Goal: Transaction & Acquisition: Purchase product/service

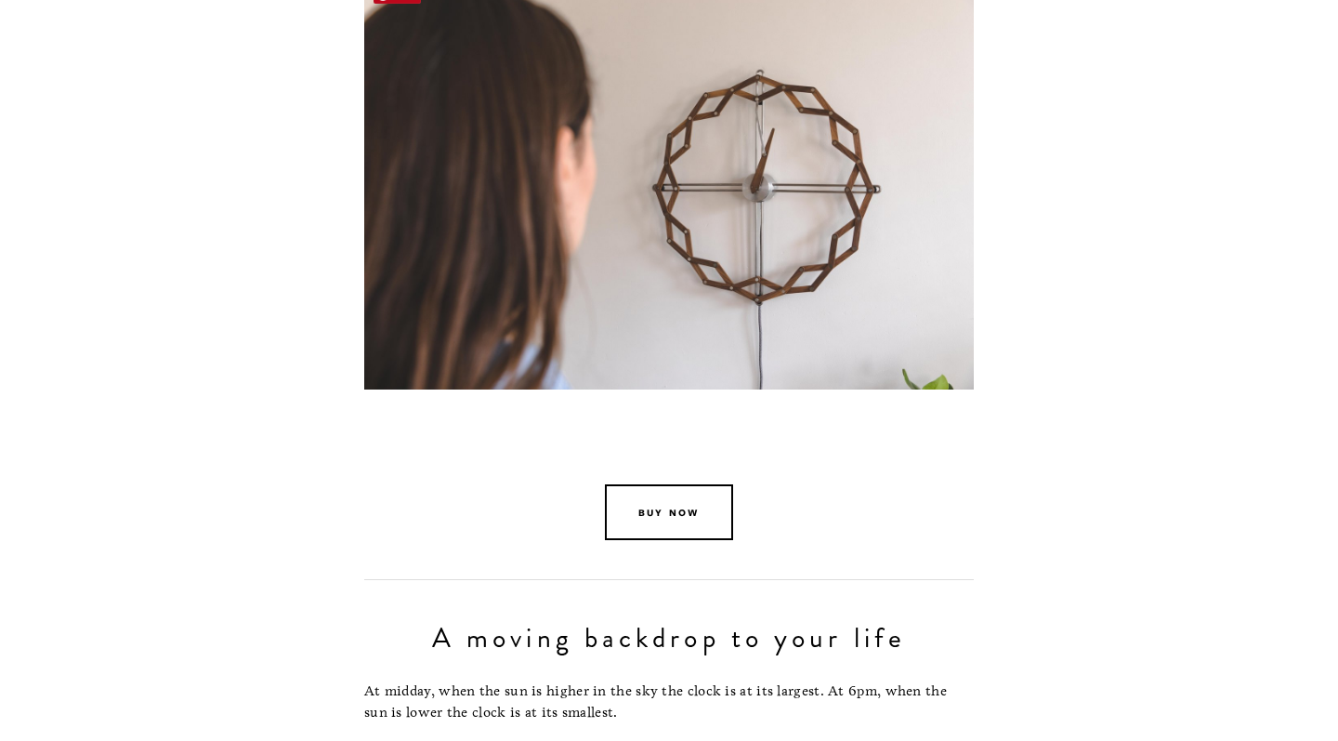
scroll to position [3761, 0]
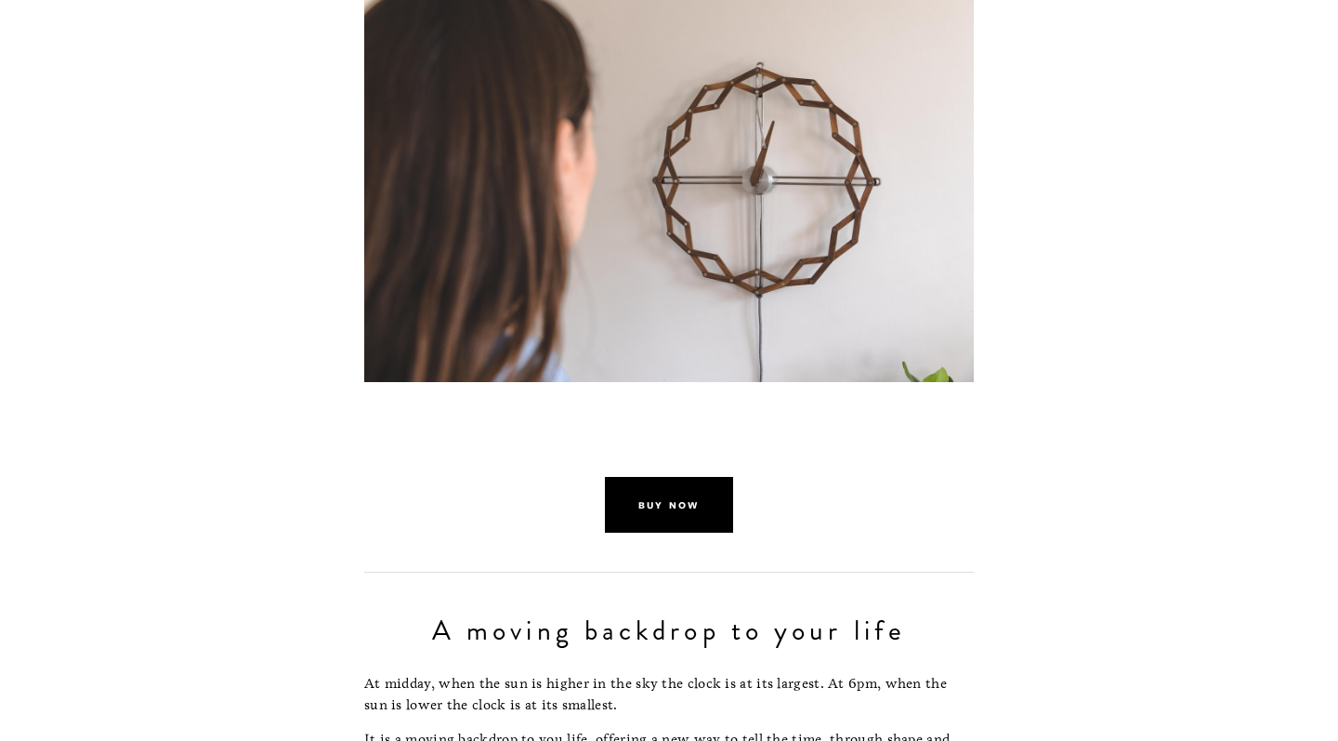
click at [642, 478] on link "buy now" at bounding box center [669, 505] width 128 height 56
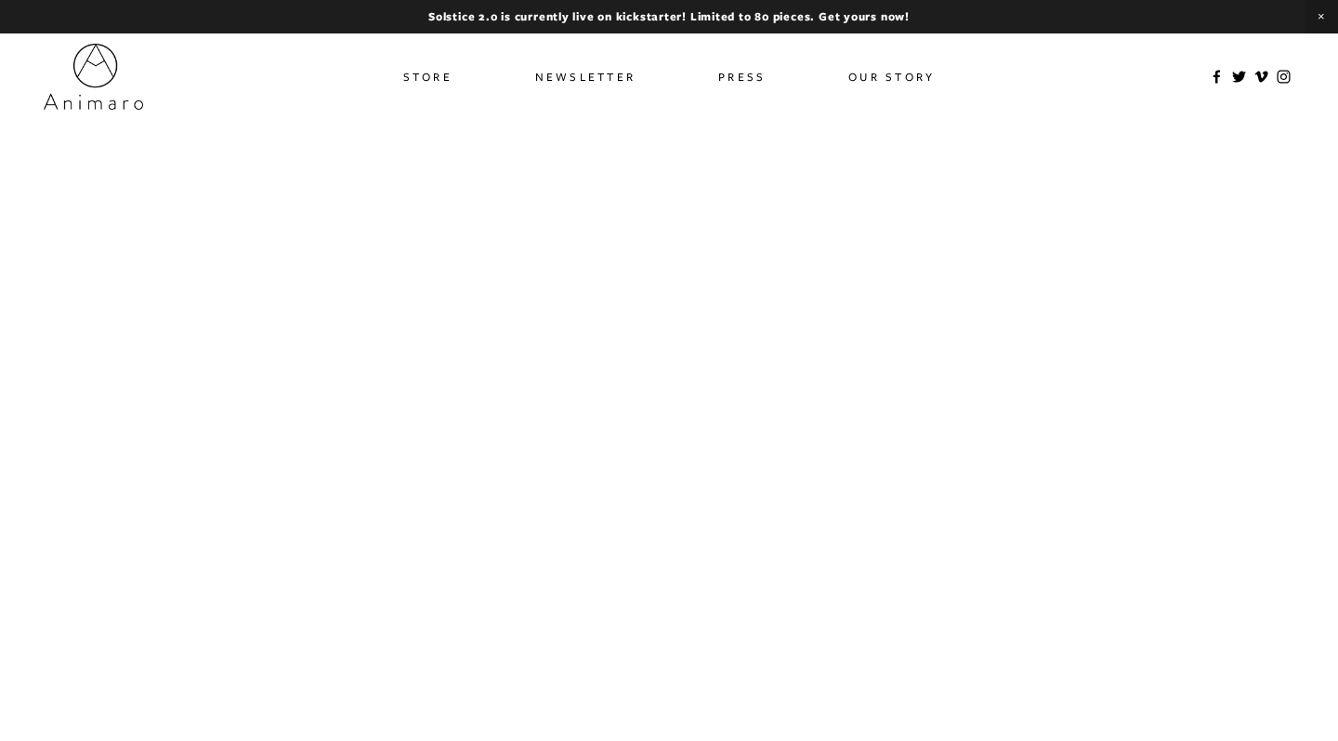
click at [435, 75] on link "Store" at bounding box center [427, 76] width 49 height 27
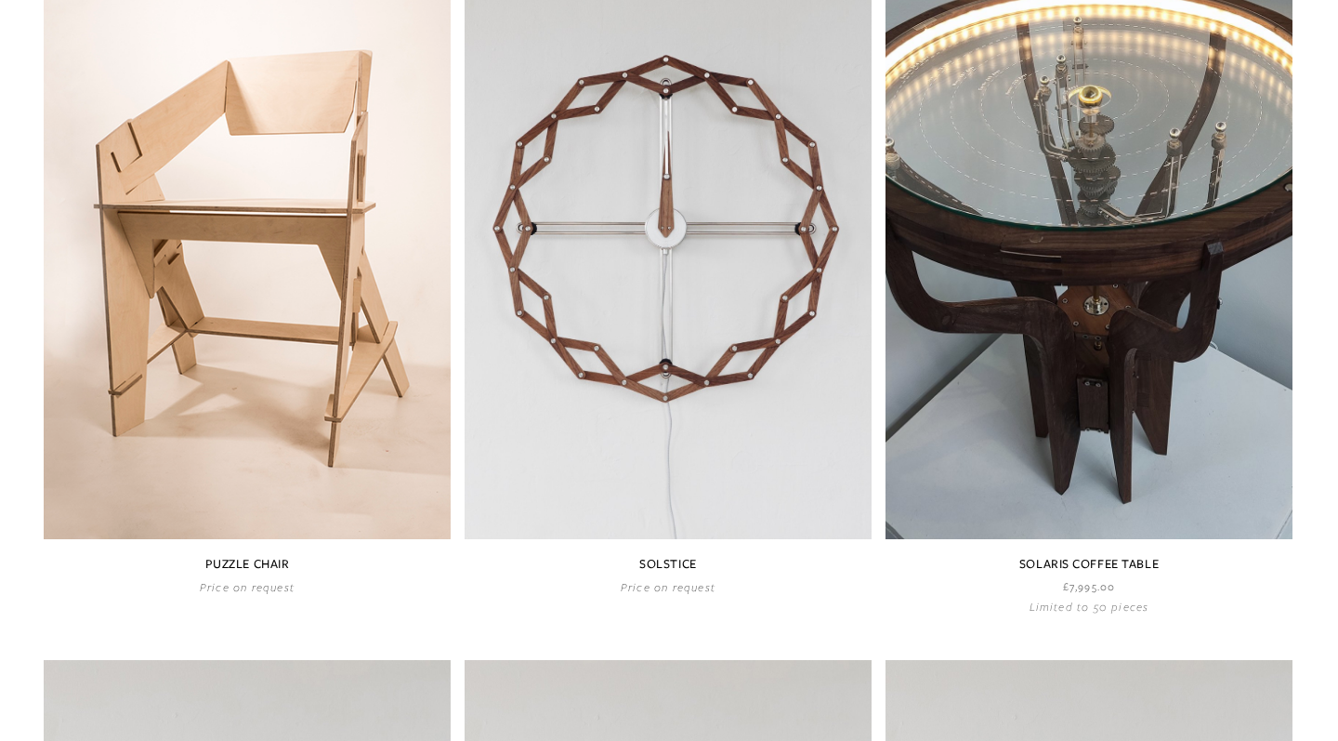
scroll to position [1038, 0]
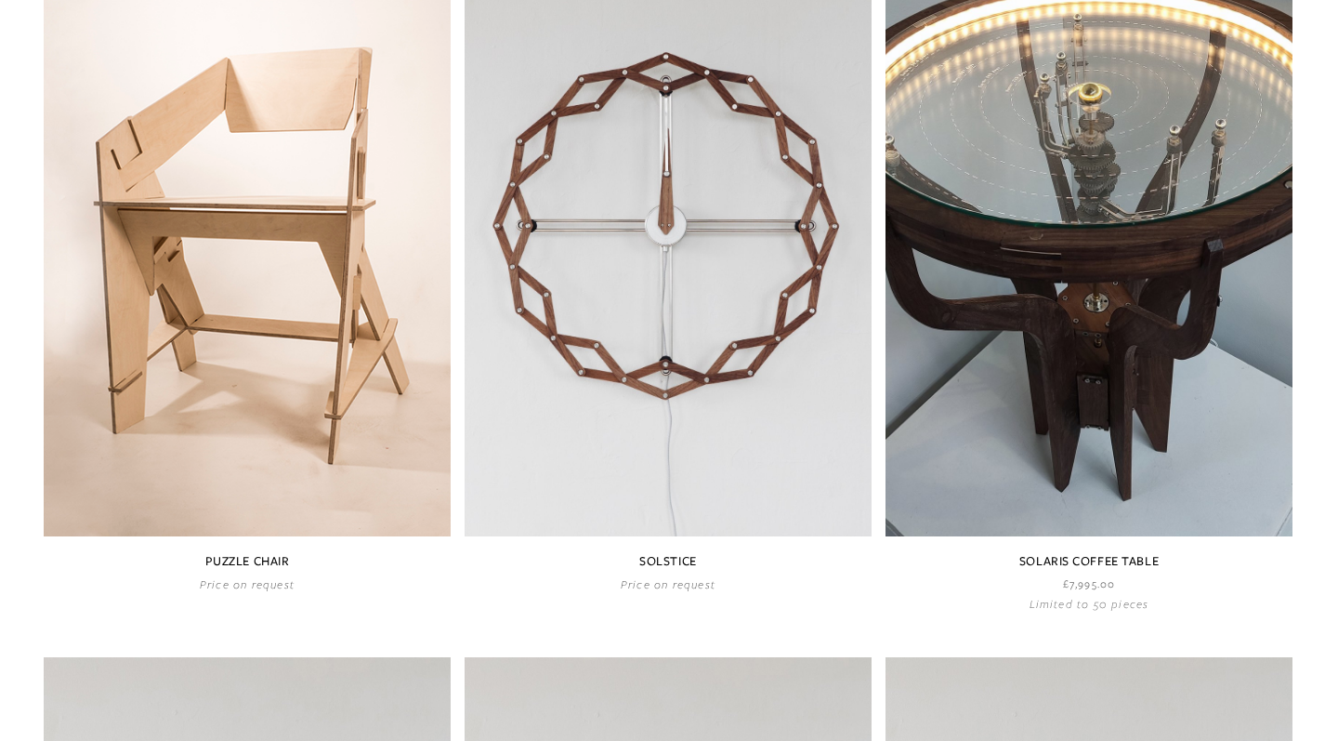
click at [679, 483] on link at bounding box center [668, 258] width 407 height 665
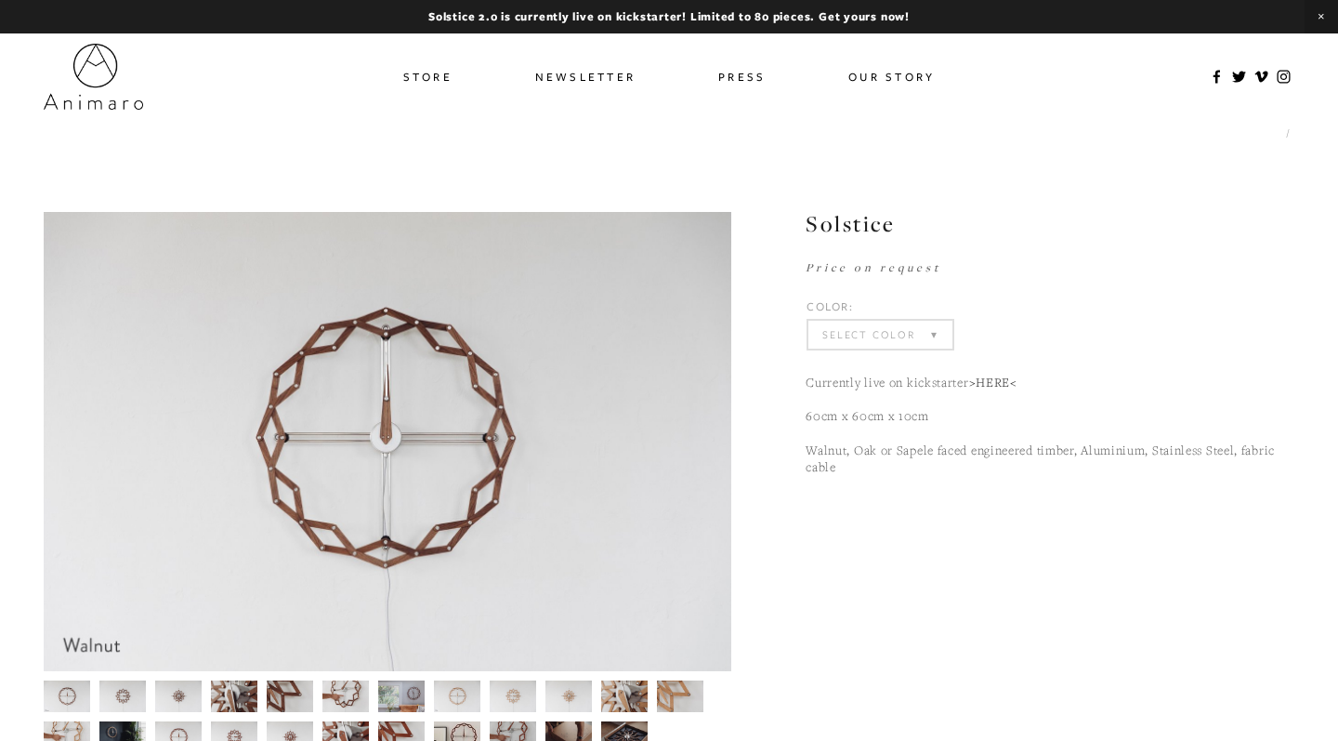
click at [995, 375] on link ">HERE<" at bounding box center [993, 382] width 48 height 17
